Goal: Navigation & Orientation: Find specific page/section

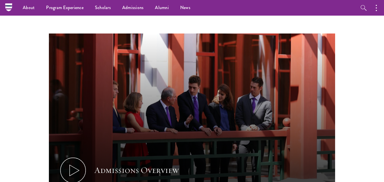
scroll to position [257, 0]
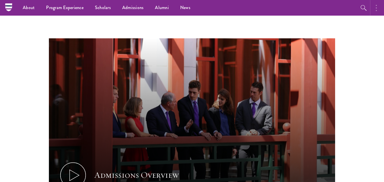
click at [379, 11] on button "button" at bounding box center [378, 8] width 13 height 16
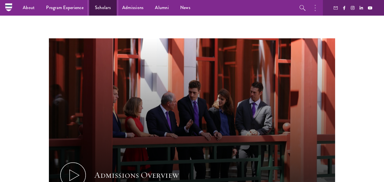
click at [93, 6] on link "Scholars" at bounding box center [102, 8] width 27 height 16
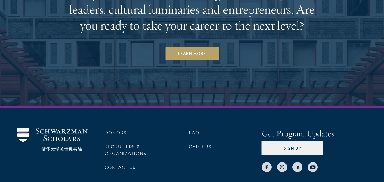
scroll to position [1725, 0]
